Goal: Information Seeking & Learning: Find specific fact

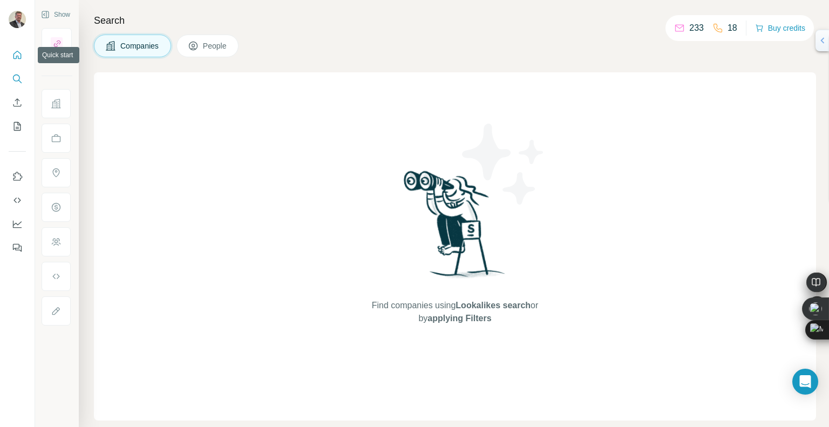
click at [18, 55] on icon "Quick start" at bounding box center [17, 55] width 11 height 11
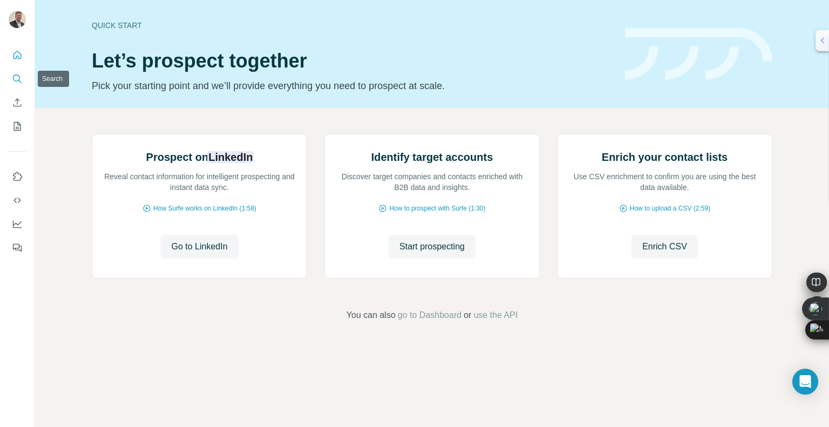
click at [18, 77] on icon "Search" at bounding box center [17, 78] width 11 height 11
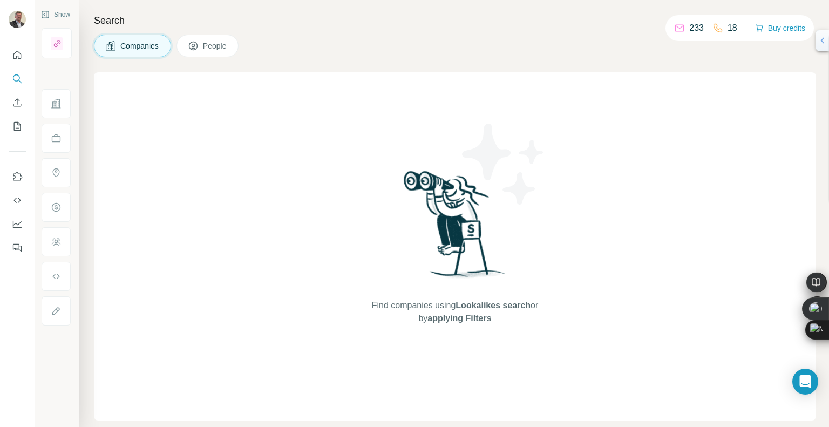
click at [220, 46] on span "People" at bounding box center [215, 45] width 25 height 11
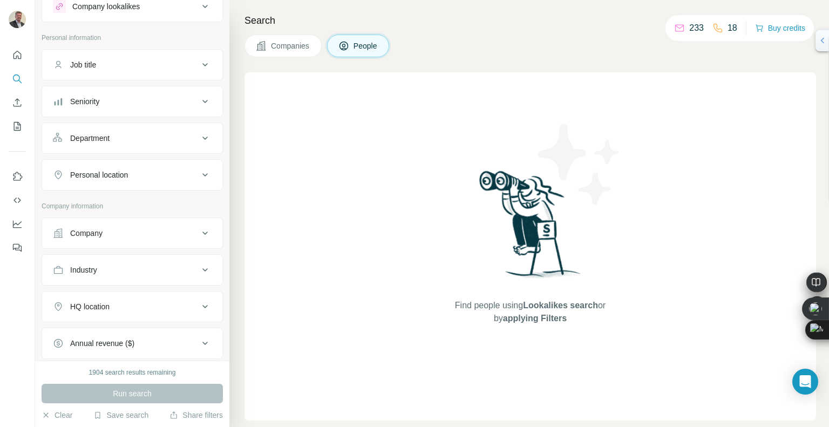
scroll to position [11, 0]
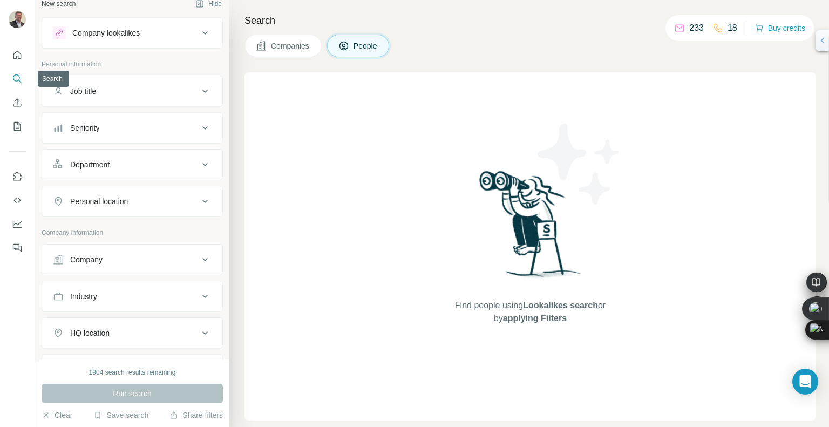
click at [17, 83] on icon "Search" at bounding box center [17, 78] width 11 height 11
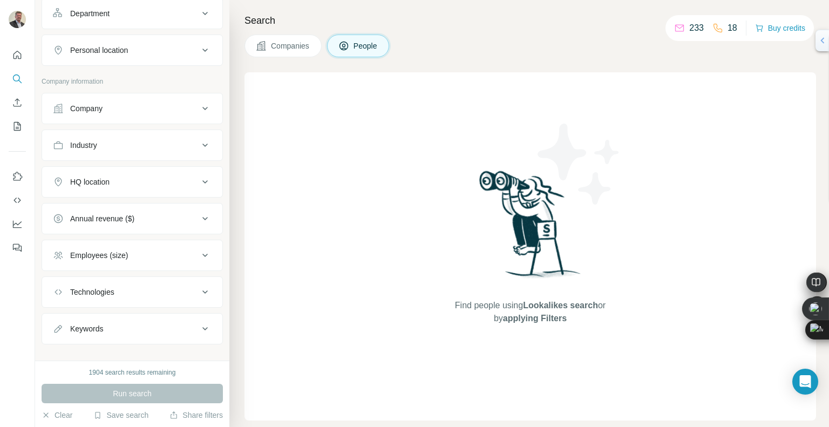
scroll to position [173, 0]
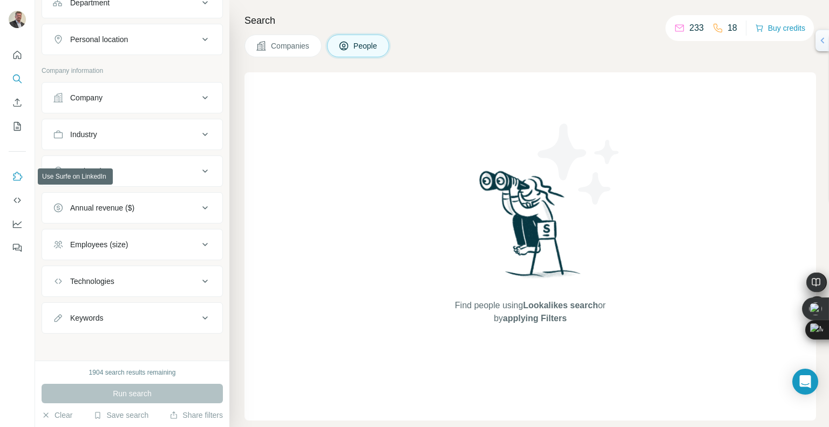
click at [21, 179] on icon "Use Surfe on LinkedIn" at bounding box center [17, 176] width 11 height 11
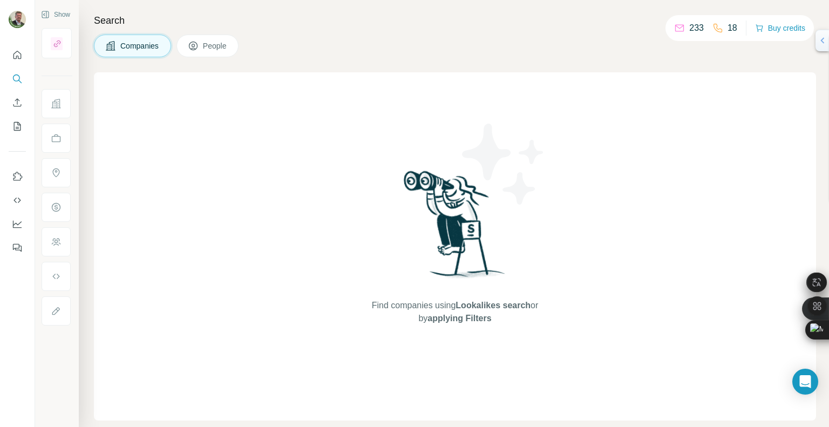
click at [145, 46] on span "Companies" at bounding box center [139, 45] width 39 height 11
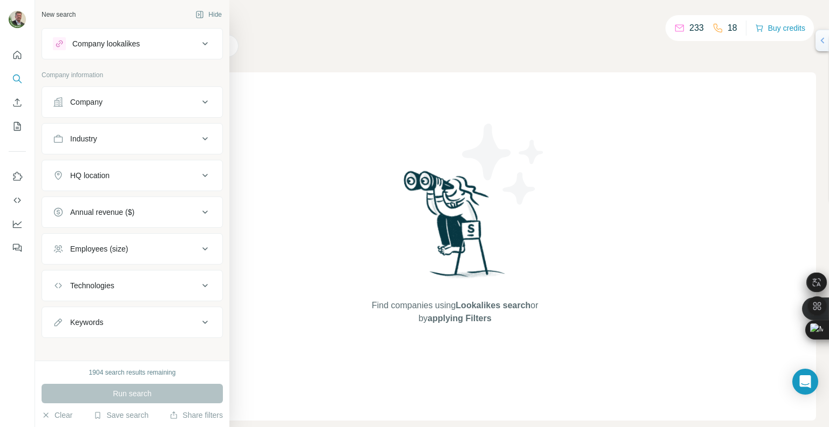
click at [94, 103] on div "Company" at bounding box center [86, 102] width 32 height 11
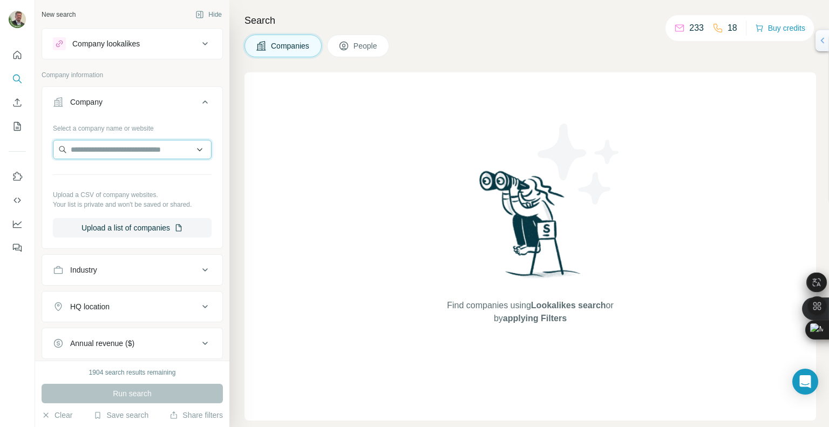
click at [93, 150] on input "text" at bounding box center [132, 149] width 159 height 19
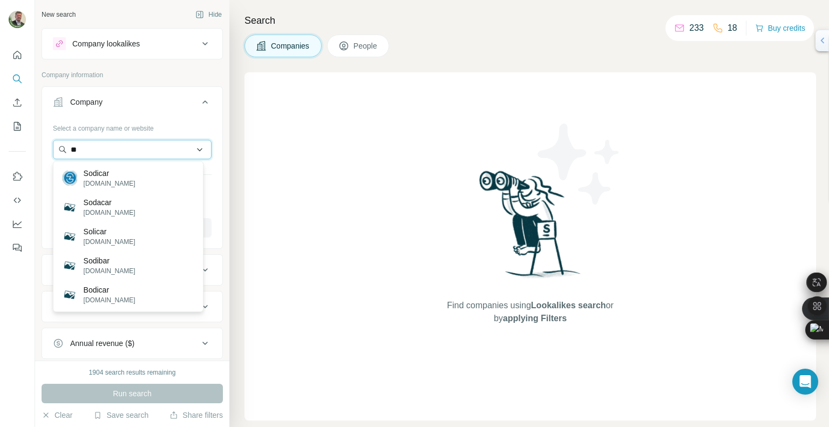
type input "*"
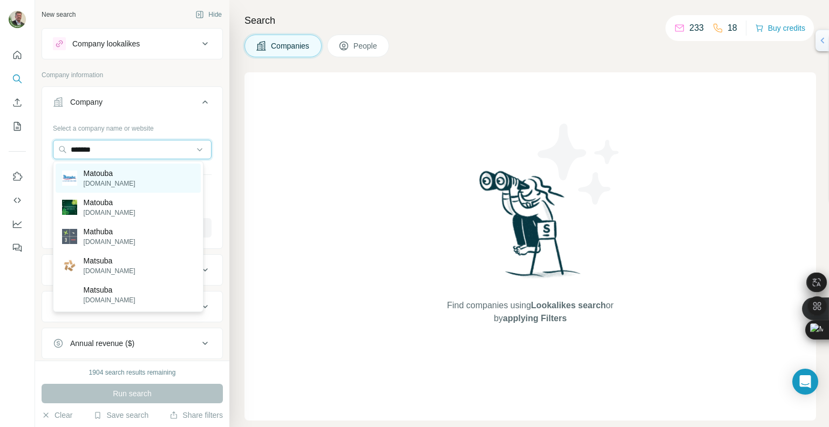
type input "*******"
click at [96, 185] on p "matouba.com" at bounding box center [110, 184] width 52 height 10
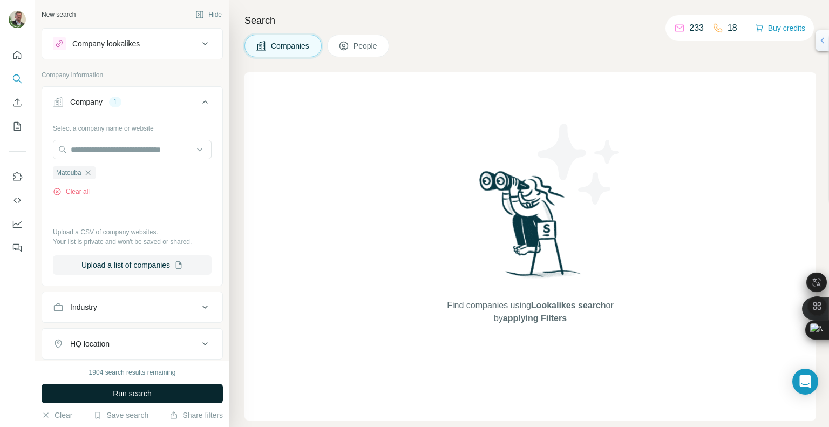
click at [121, 389] on span "Run search" at bounding box center [132, 393] width 39 height 11
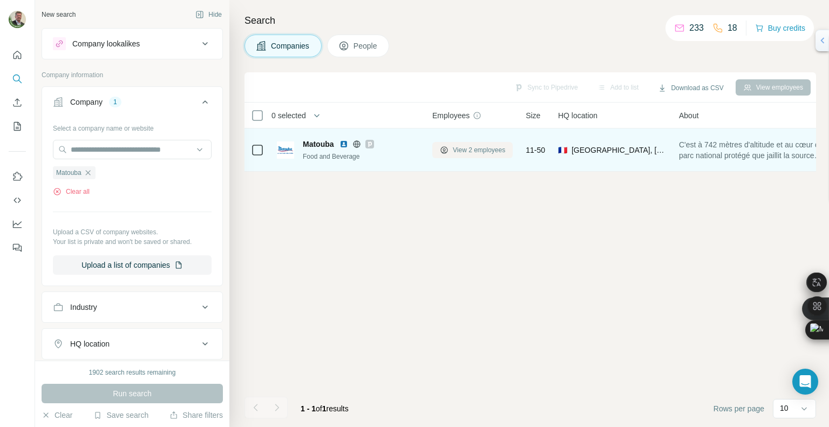
click at [482, 151] on span "View 2 employees" at bounding box center [479, 150] width 52 height 10
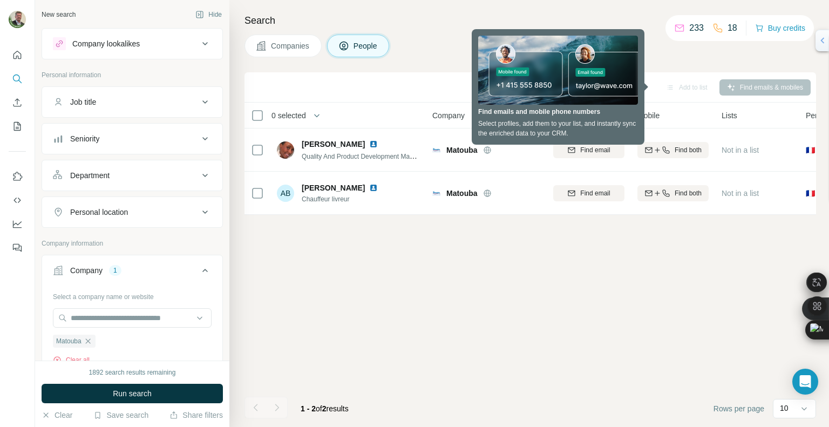
click at [479, 240] on div "Sync to Pipedrive Add to list Find emails & mobiles 0 selected People Company E…" at bounding box center [531, 249] width 572 height 355
click at [296, 51] on button "Companies" at bounding box center [283, 46] width 77 height 23
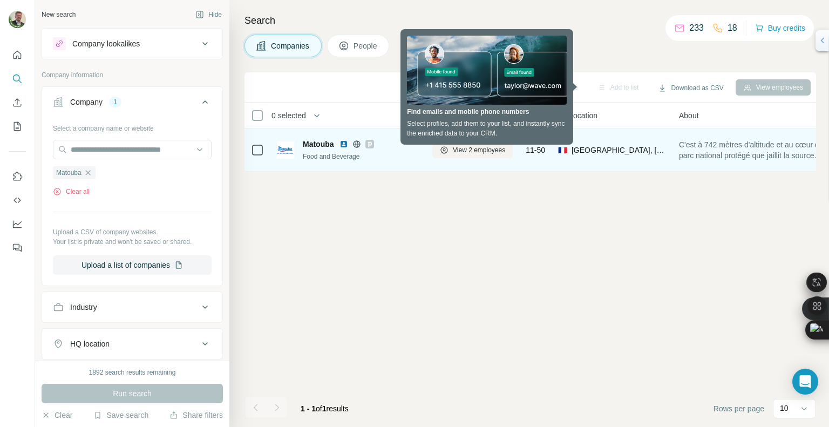
click at [318, 148] on span "Matouba" at bounding box center [318, 144] width 31 height 11
